Goal: Transaction & Acquisition: Purchase product/service

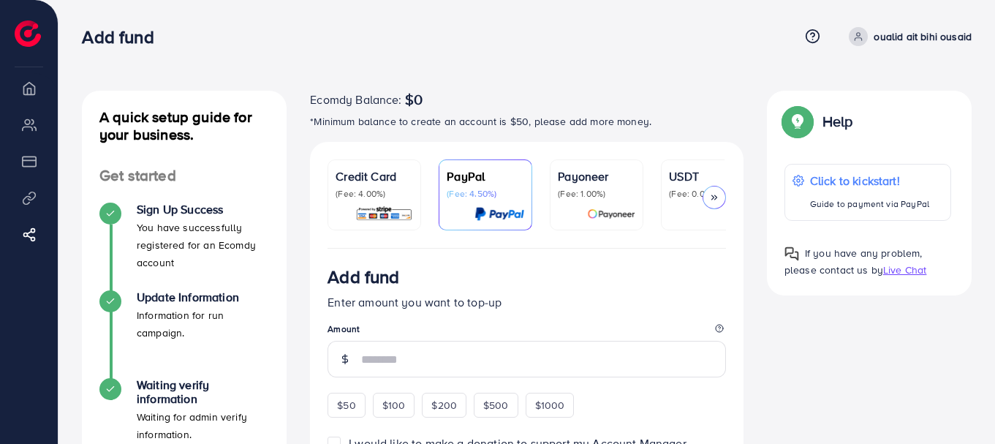
click at [584, 94] on div "Ecomdy Balance: $0" at bounding box center [527, 100] width 434 height 18
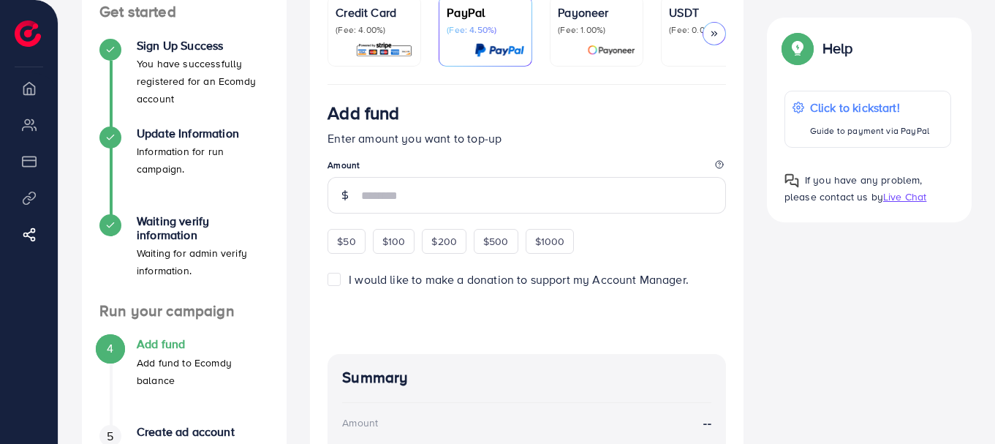
scroll to position [88, 0]
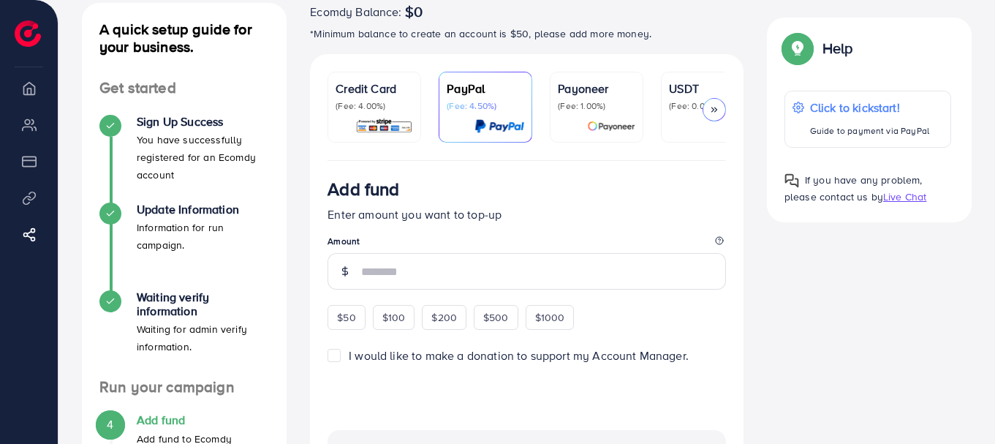
click at [708, 110] on div at bounding box center [714, 109] width 23 height 23
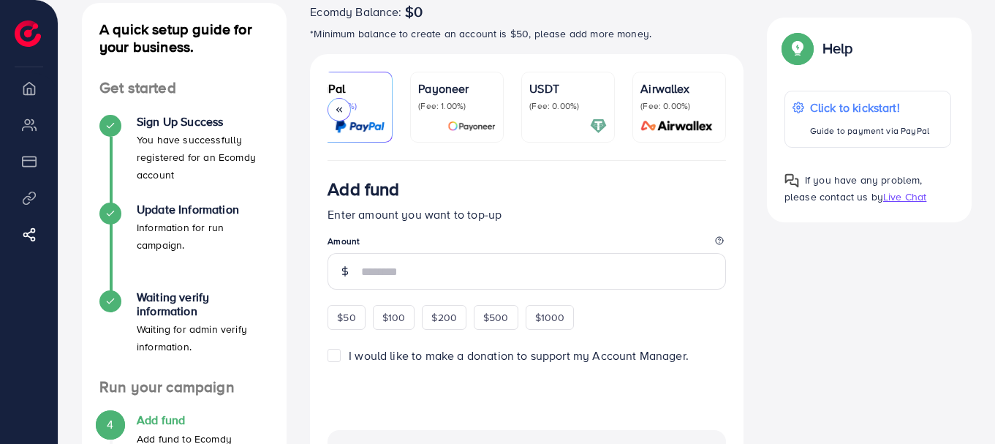
click at [550, 108] on p "(Fee: 0.00%)" at bounding box center [569, 106] width 78 height 12
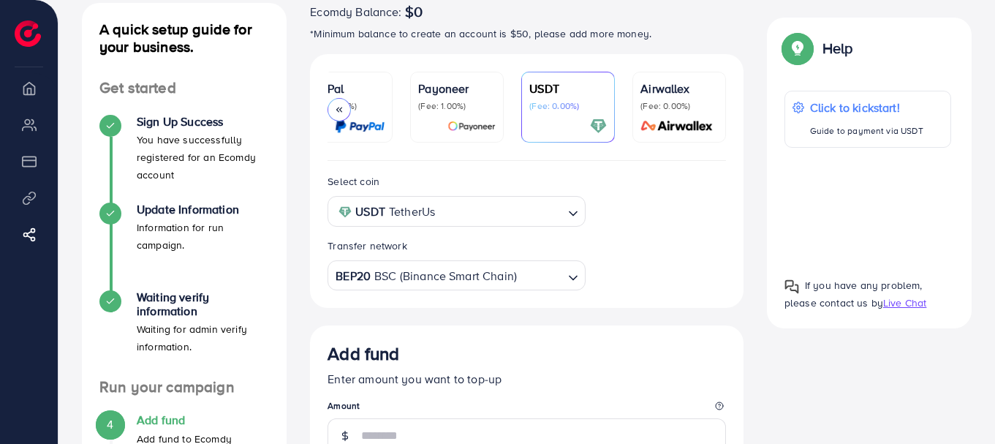
click at [647, 253] on div "Select coin USDT TetherUs Loading... Transfer network BEP20 BSC (Binance Smart …" at bounding box center [527, 232] width 422 height 118
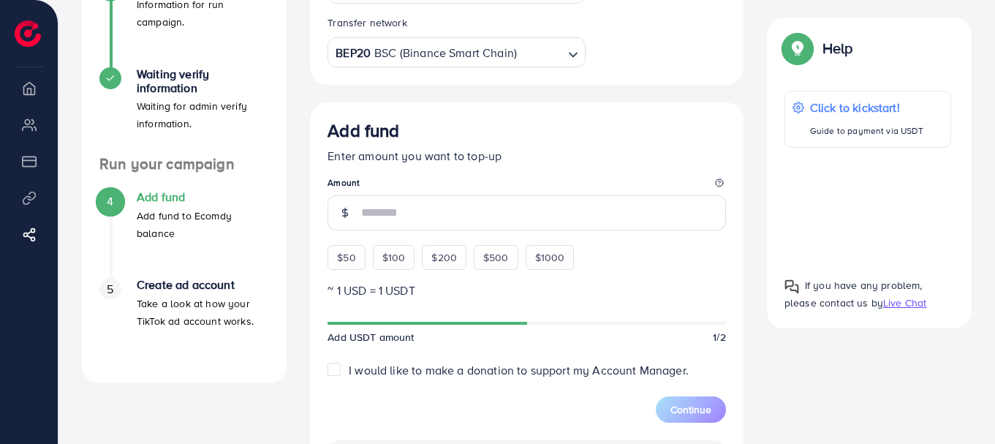
scroll to position [308, 0]
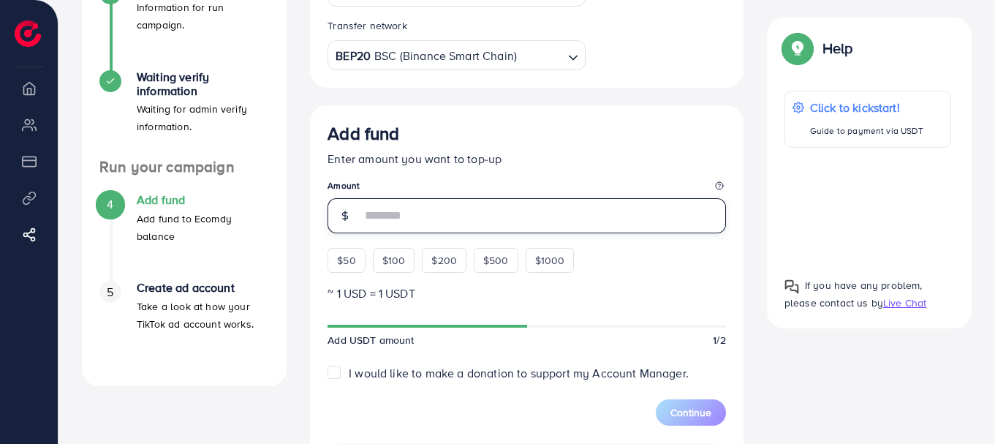
click at [571, 215] on input "number" at bounding box center [543, 215] width 365 height 35
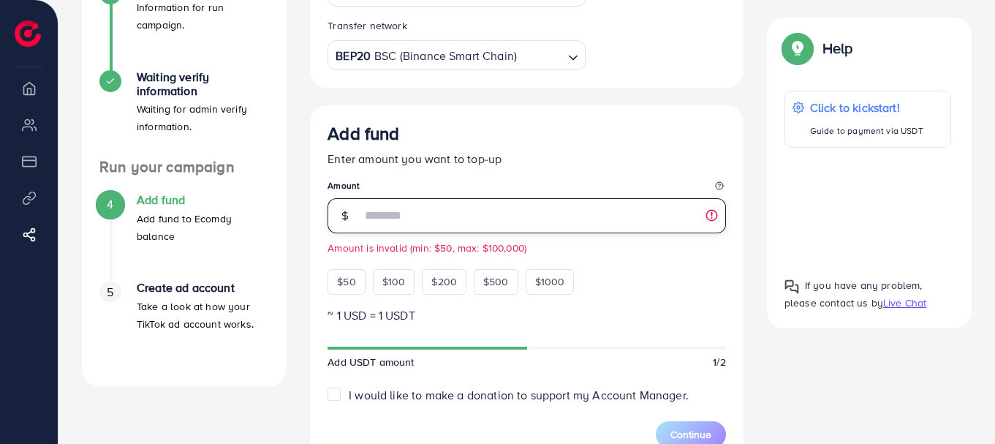
type input "**"
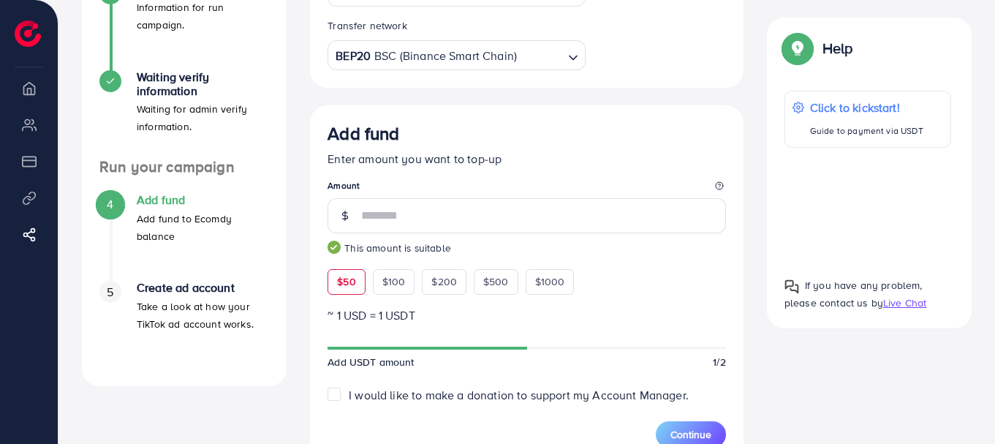
click at [632, 197] on legend "Amount" at bounding box center [527, 188] width 399 height 18
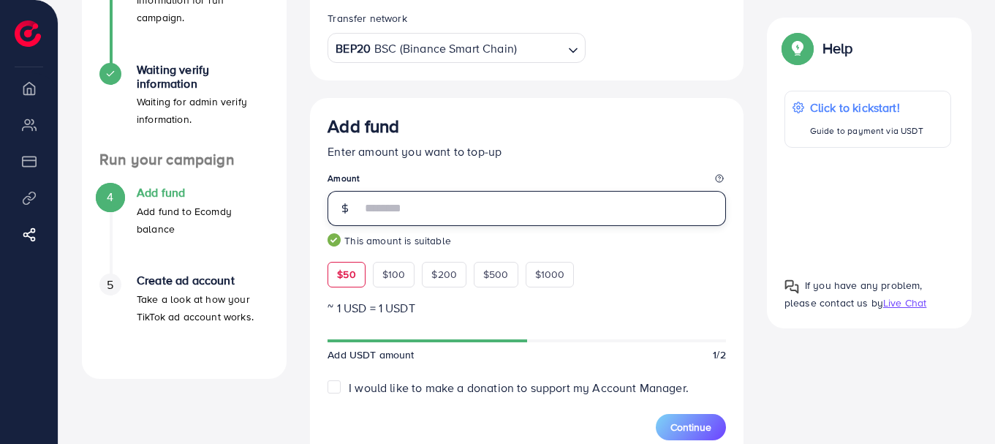
scroll to position [316, 0]
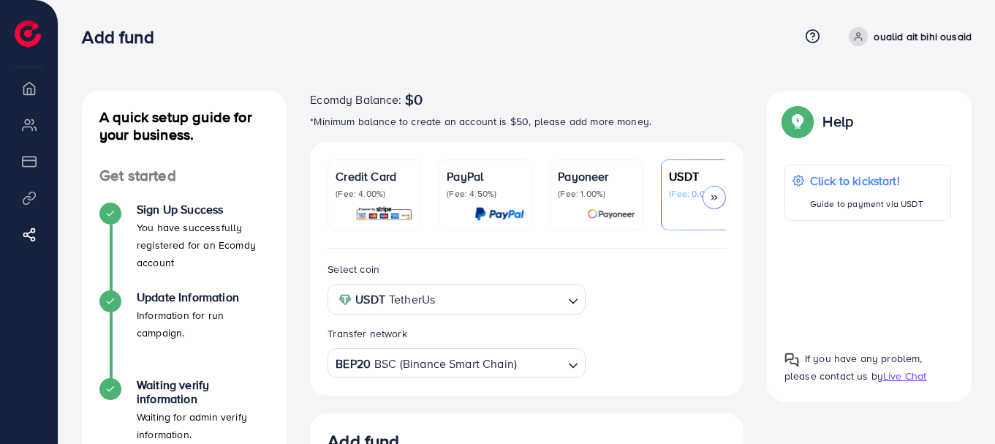
scroll to position [287, 0]
